Goal: Task Accomplishment & Management: Complete application form

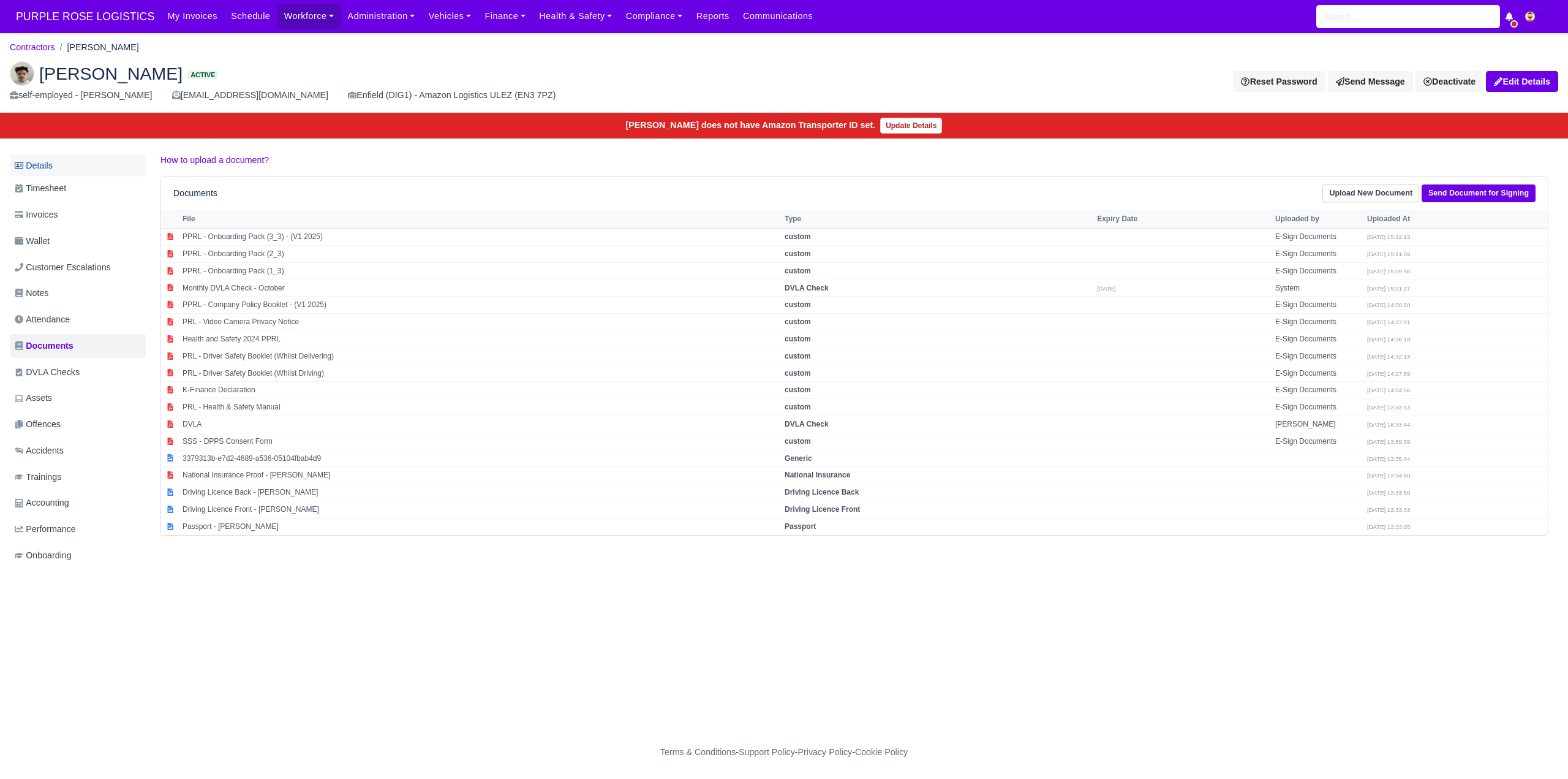
click at [70, 164] on link "Details" at bounding box center [78, 165] width 136 height 23
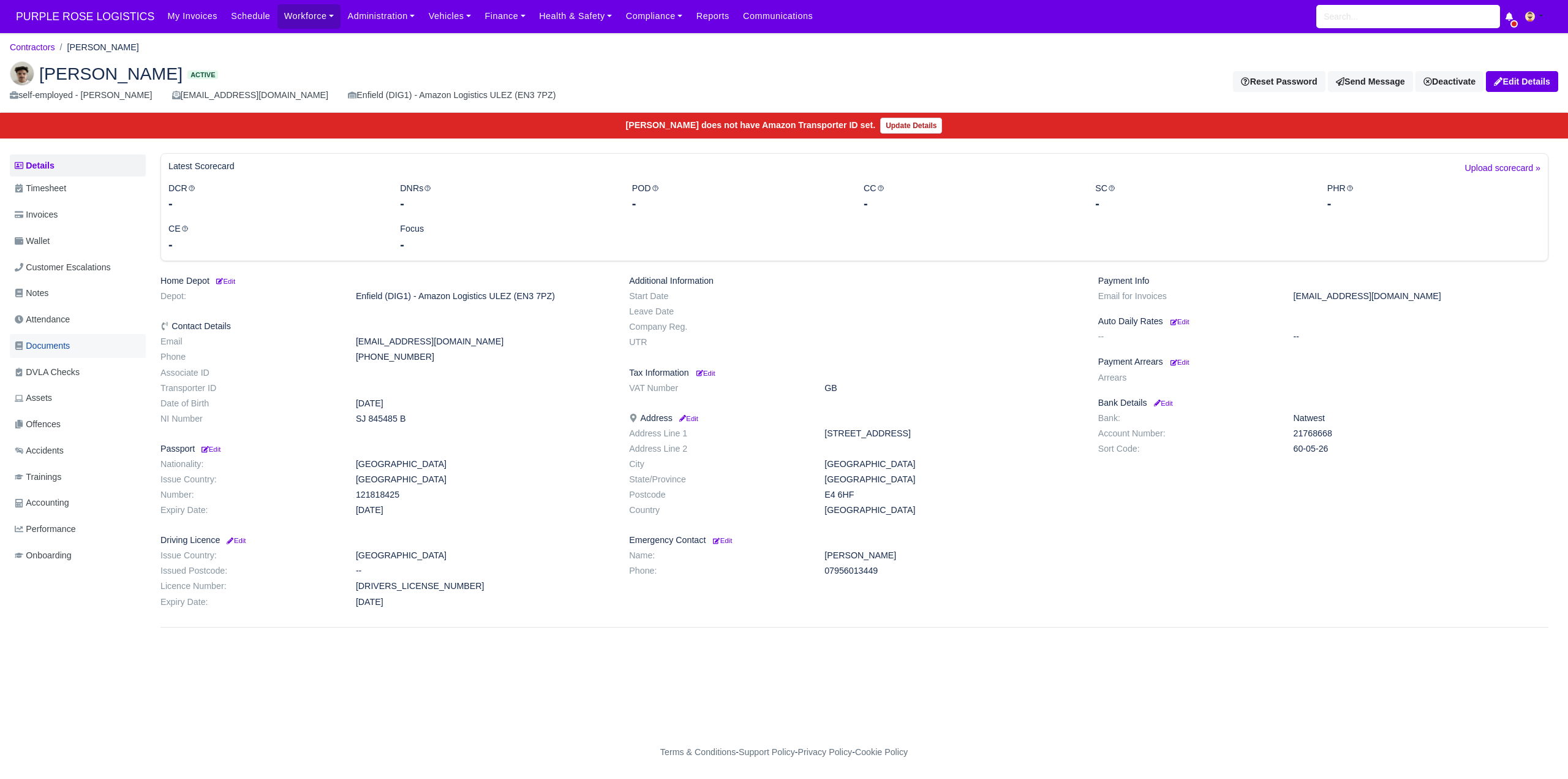
click at [76, 342] on link "Documents" at bounding box center [78, 346] width 136 height 24
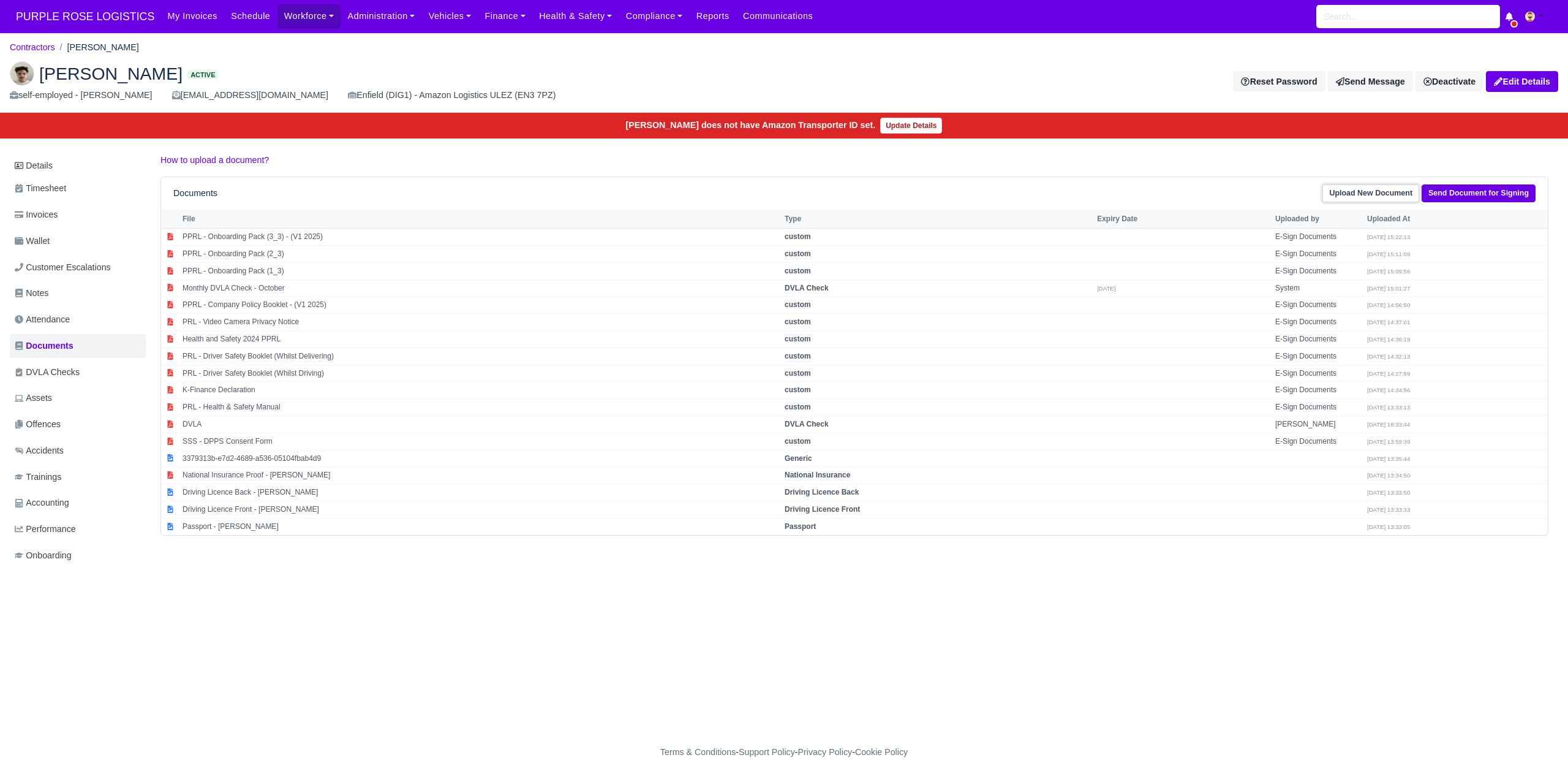
click at [1387, 191] on link "Upload New Document" at bounding box center [1371, 193] width 97 height 18
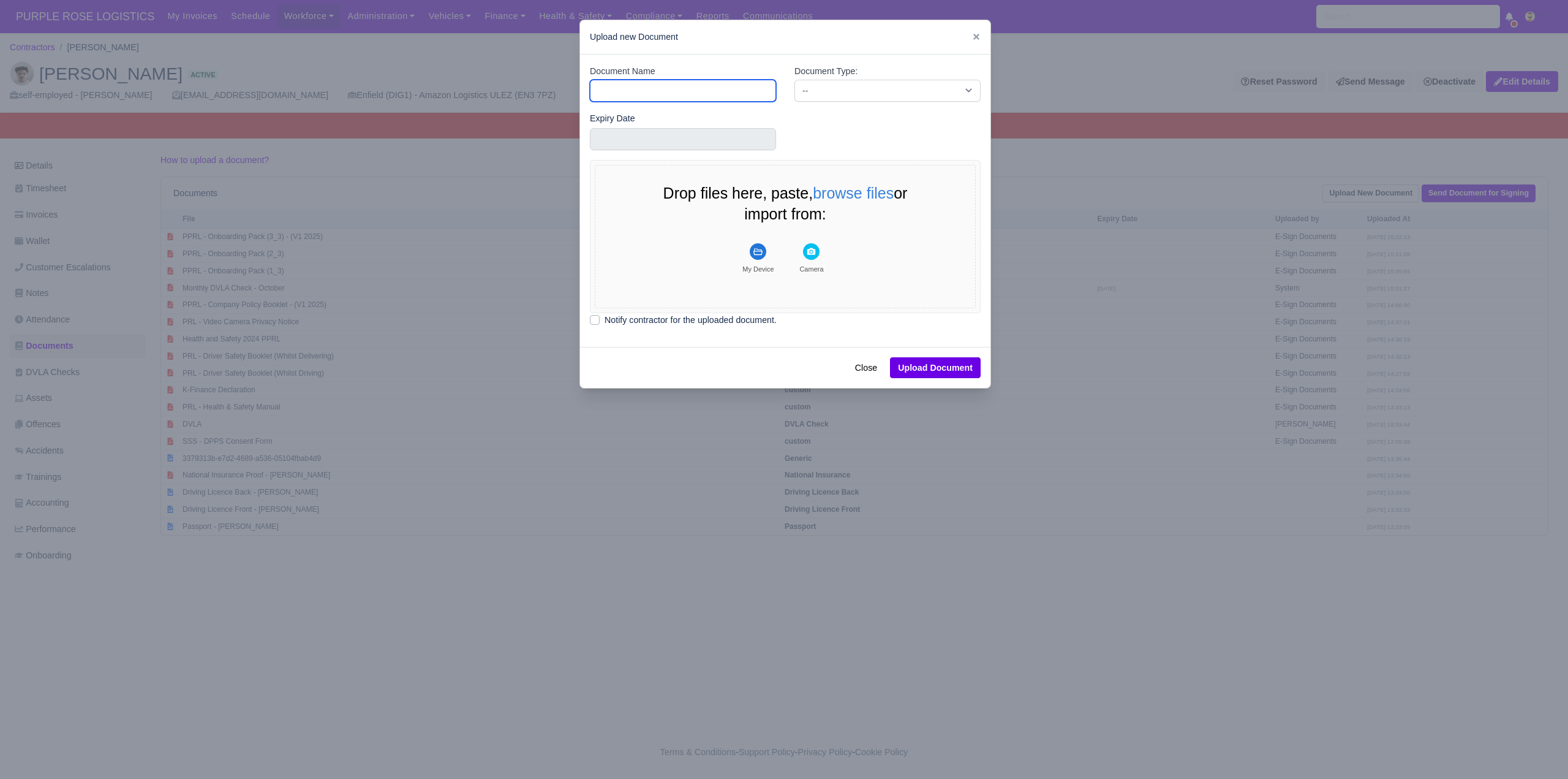
click at [670, 92] on input "Document Name" at bounding box center [683, 90] width 186 height 22
type input "POA"
click at [848, 86] on select "-- Accounting Engagement Letter Age Verification Confirmation Background Check …" at bounding box center [887, 90] width 186 height 22
select select "proof-of-address"
click at [794, 80] on select "-- Accounting Engagement Letter Age Verification Confirmation Background Check …" at bounding box center [887, 90] width 186 height 22
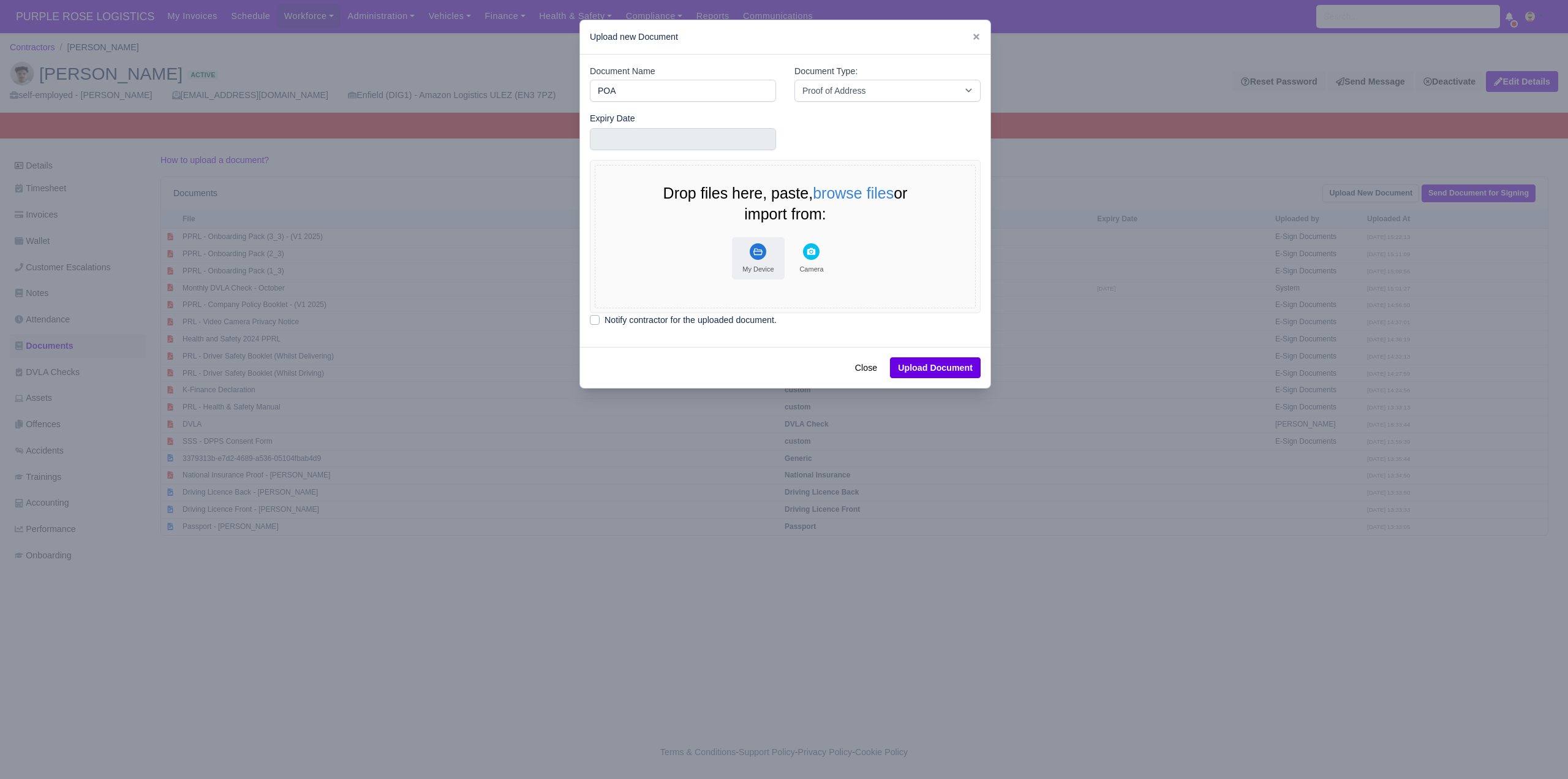
click at [759, 254] on icon "File Uploader" at bounding box center [757, 251] width 9 height 6
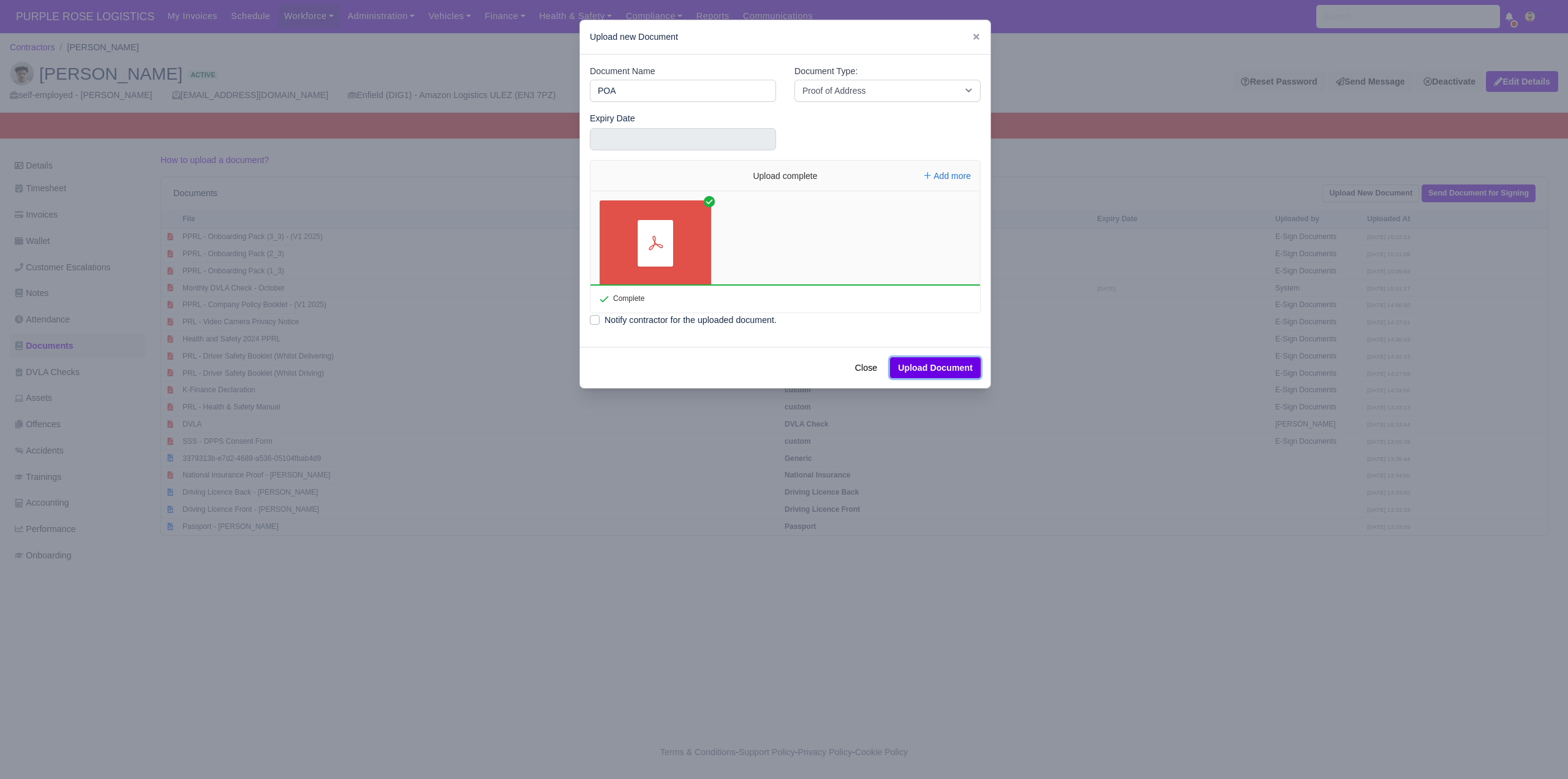
click at [948, 364] on button "Upload Document" at bounding box center [936, 367] width 91 height 21
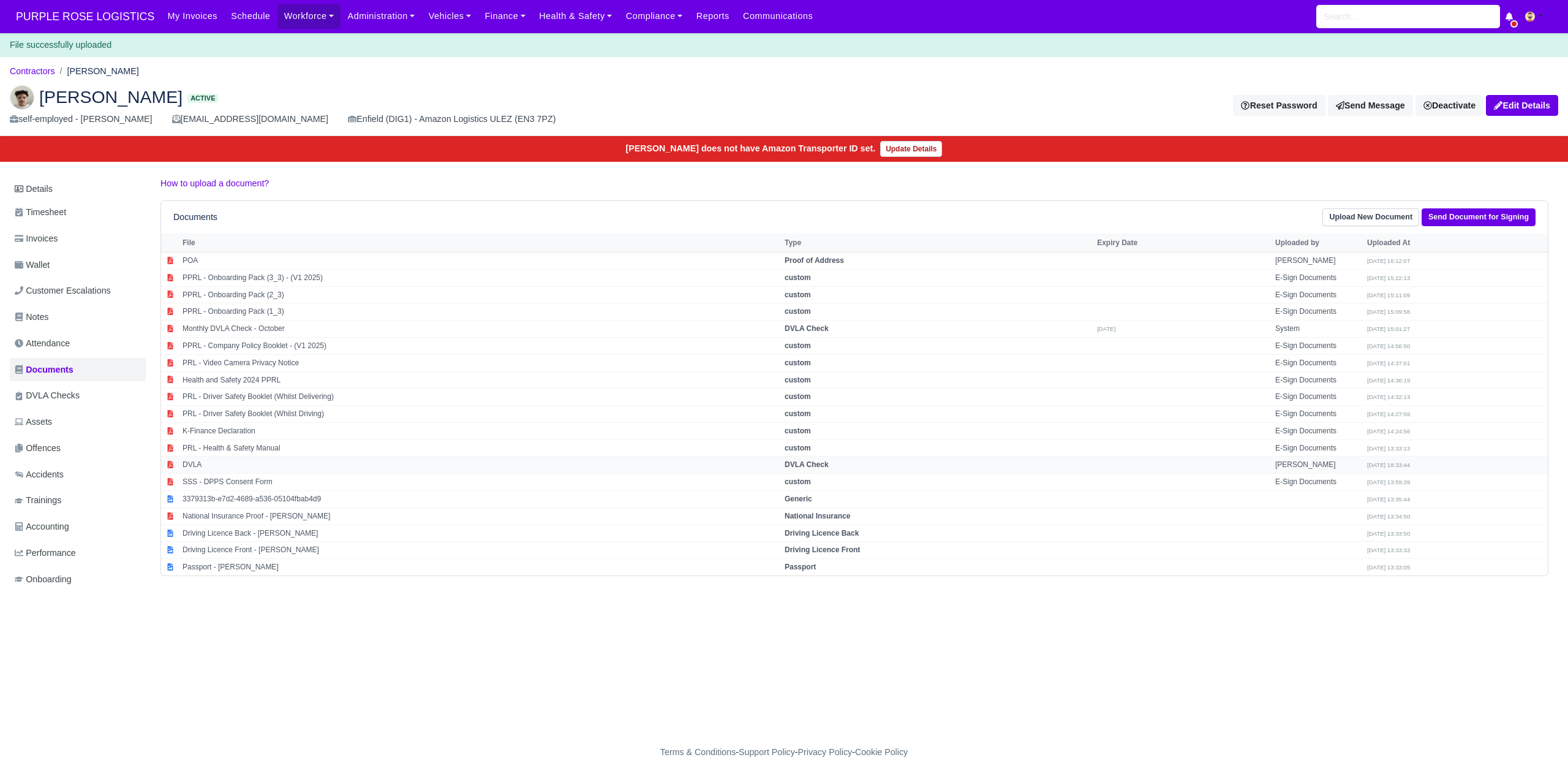
drag, startPoint x: 489, startPoint y: 668, endPoint x: 664, endPoint y: 464, distance: 268.8
click at [488, 668] on main "Contractors [PERSON_NAME] [PERSON_NAME] Active self-employed - [PERSON_NAME] [E…" at bounding box center [784, 398] width 1568 height 654
click at [333, 75] on div "[PERSON_NAME] Active self-employed - [PERSON_NAME] [EMAIL_ADDRESS][DOMAIN_NAME]…" at bounding box center [784, 106] width 1567 height 61
click at [271, 69] on ol "Contractors [PERSON_NAME]" at bounding box center [784, 71] width 1548 height 19
click at [268, 70] on ol "Contractors [PERSON_NAME]" at bounding box center [784, 71] width 1548 height 19
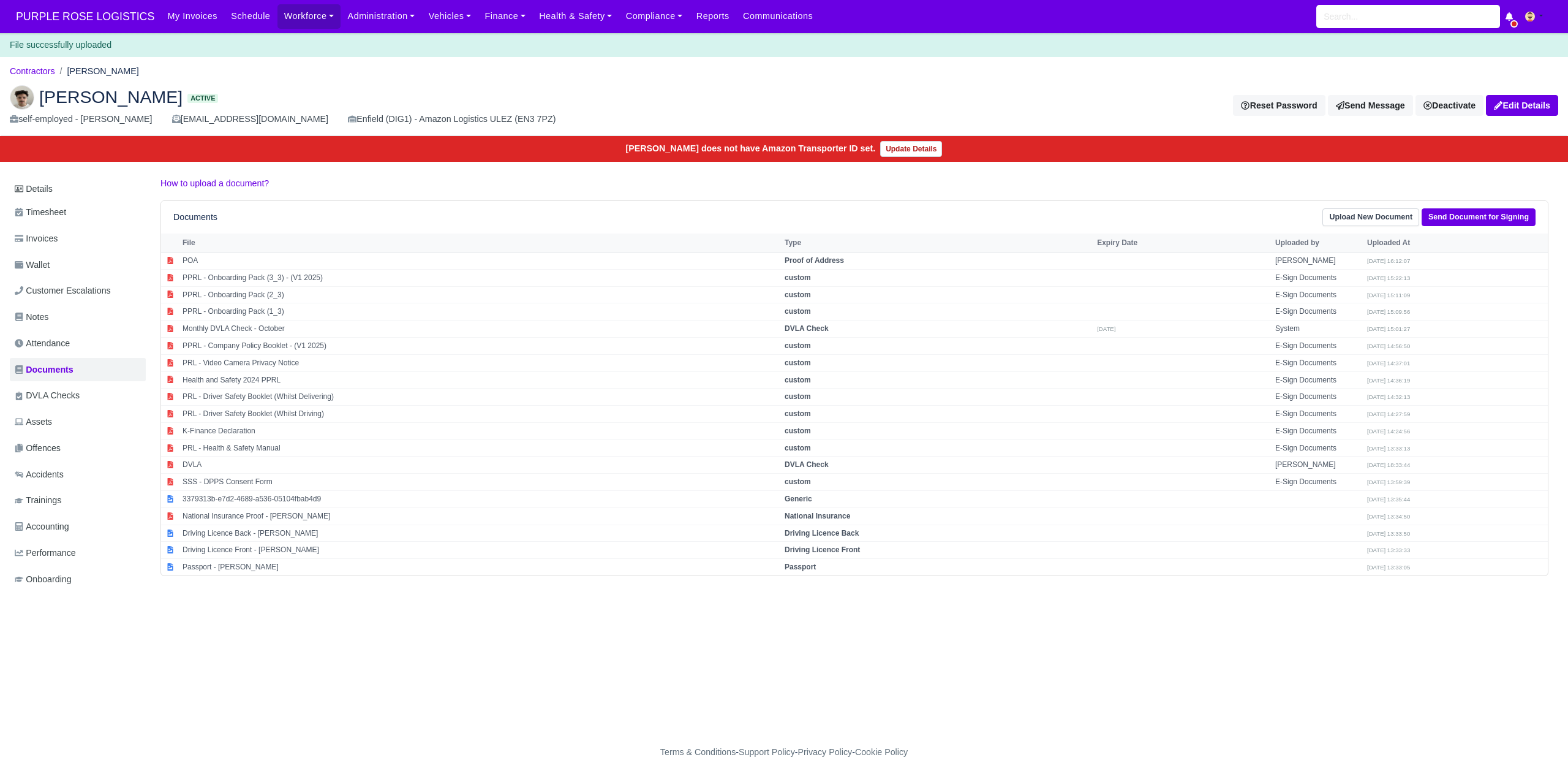
click at [399, 86] on h2 "[PERSON_NAME] Active" at bounding box center [393, 97] width 765 height 25
